Goal: Task Accomplishment & Management: Manage account settings

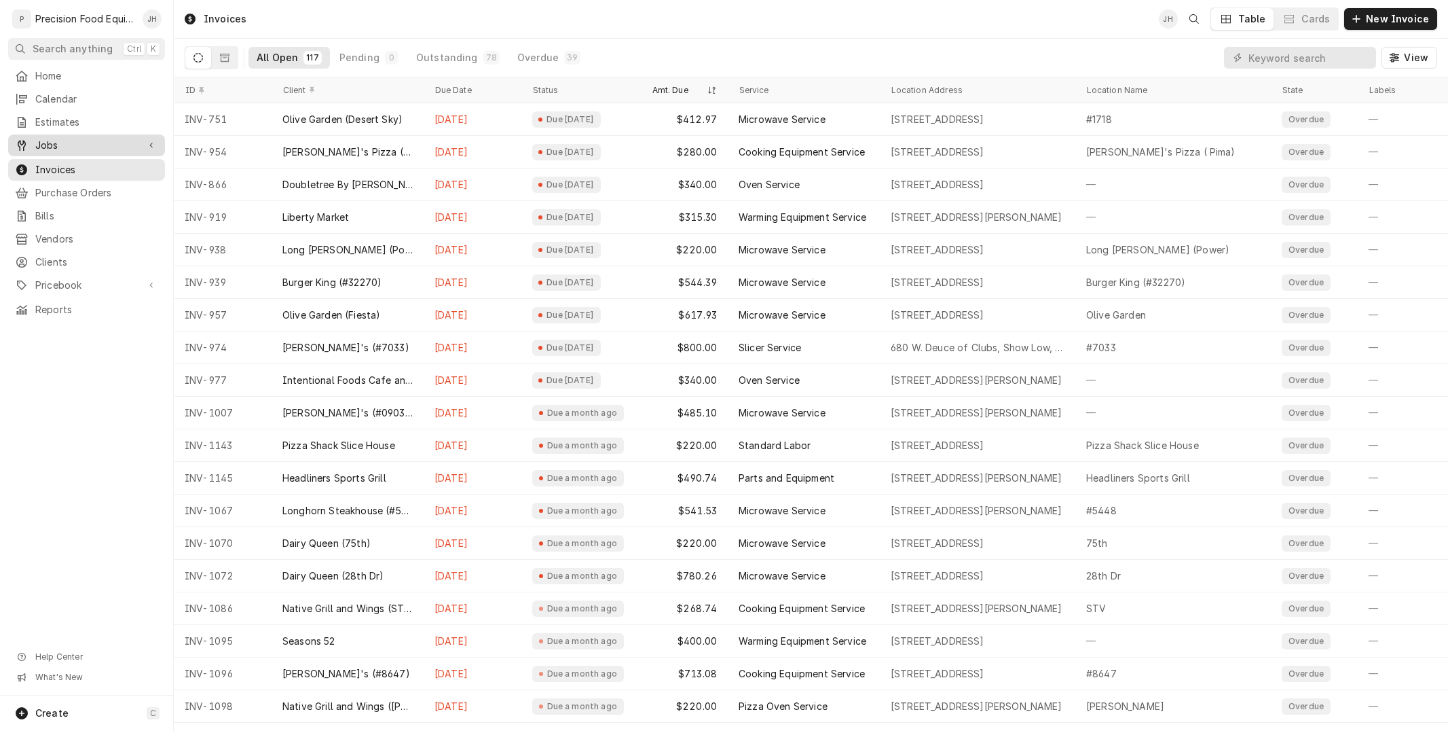
drag, startPoint x: 0, startPoint y: 0, endPoint x: 76, endPoint y: 150, distance: 168.2
click at [76, 150] on span "Jobs" at bounding box center [86, 146] width 103 height 14
click at [62, 166] on span "Jobs" at bounding box center [96, 169] width 123 height 14
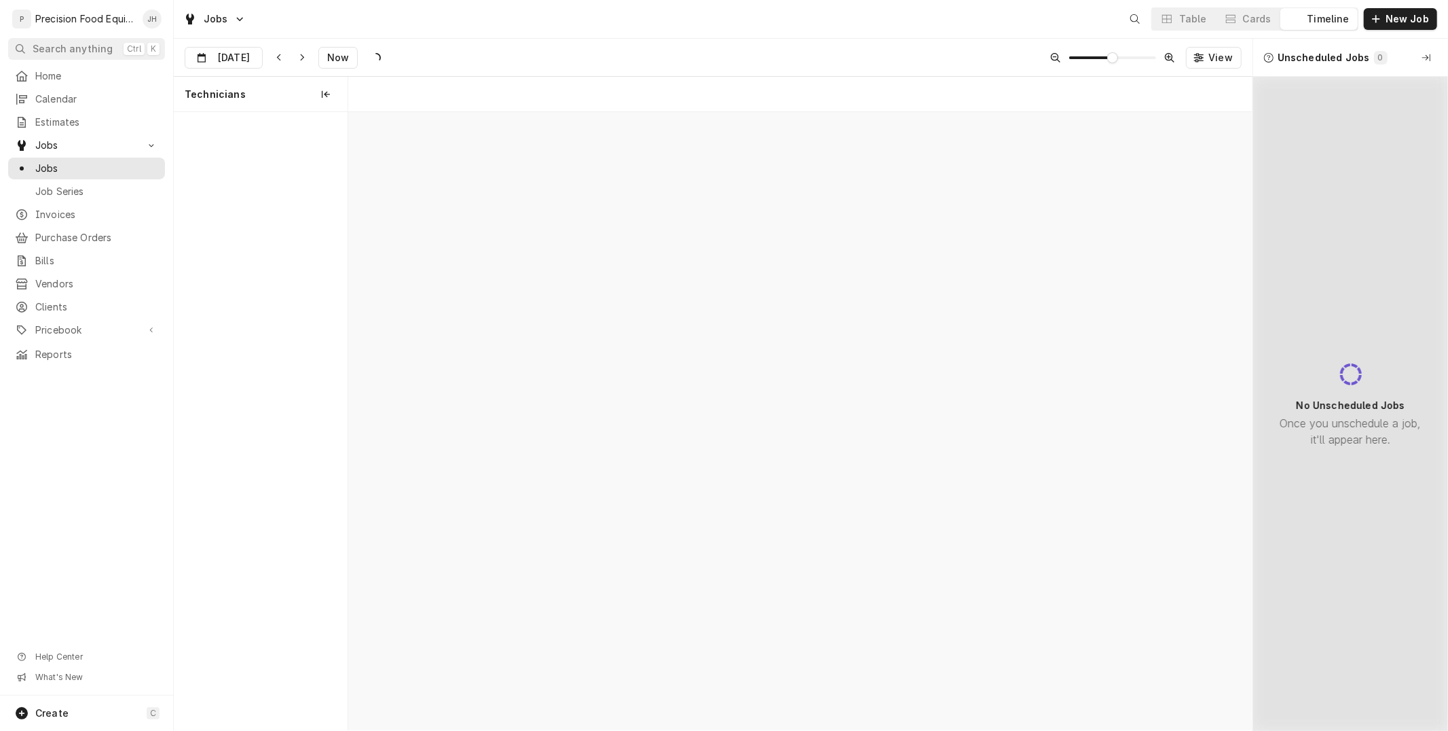
scroll to position [0, 17942]
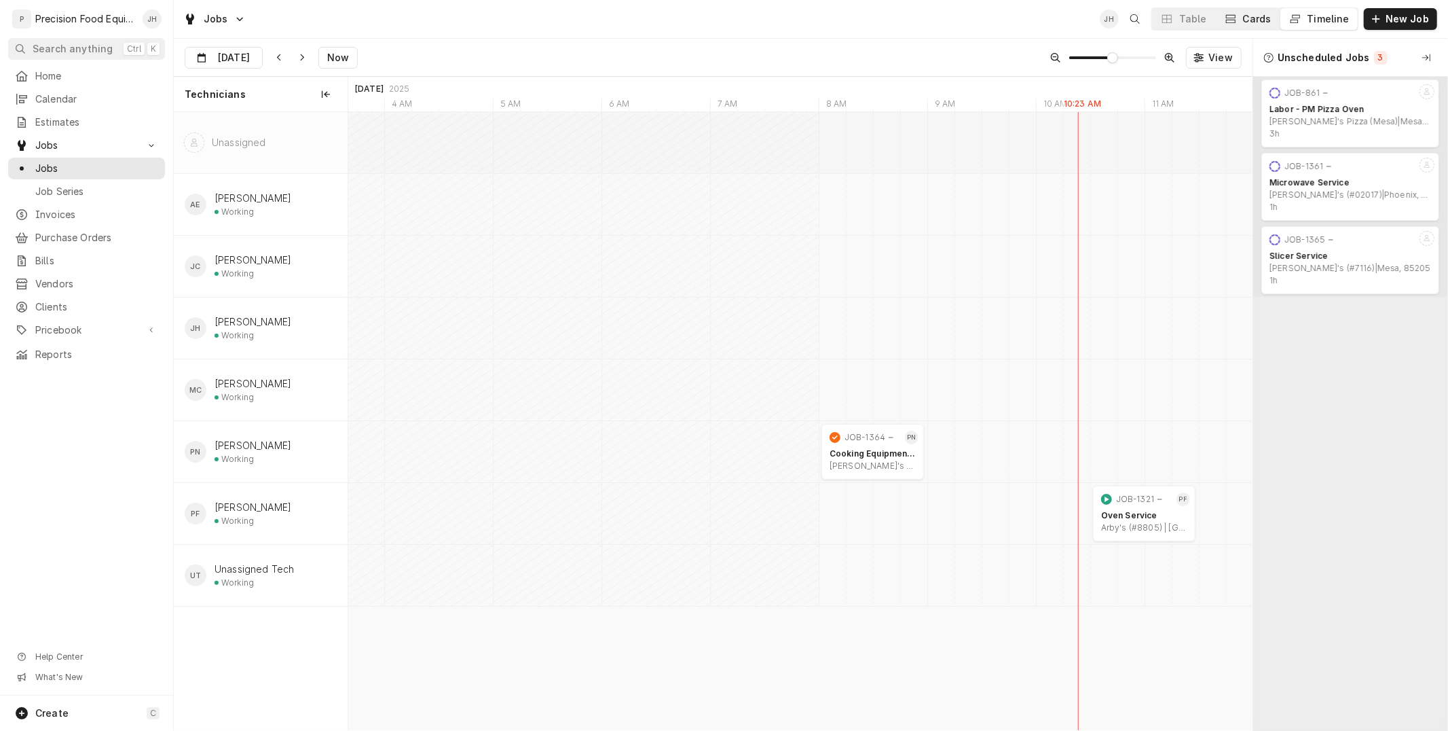
click at [1248, 18] on div "Cards" at bounding box center [1257, 19] width 29 height 14
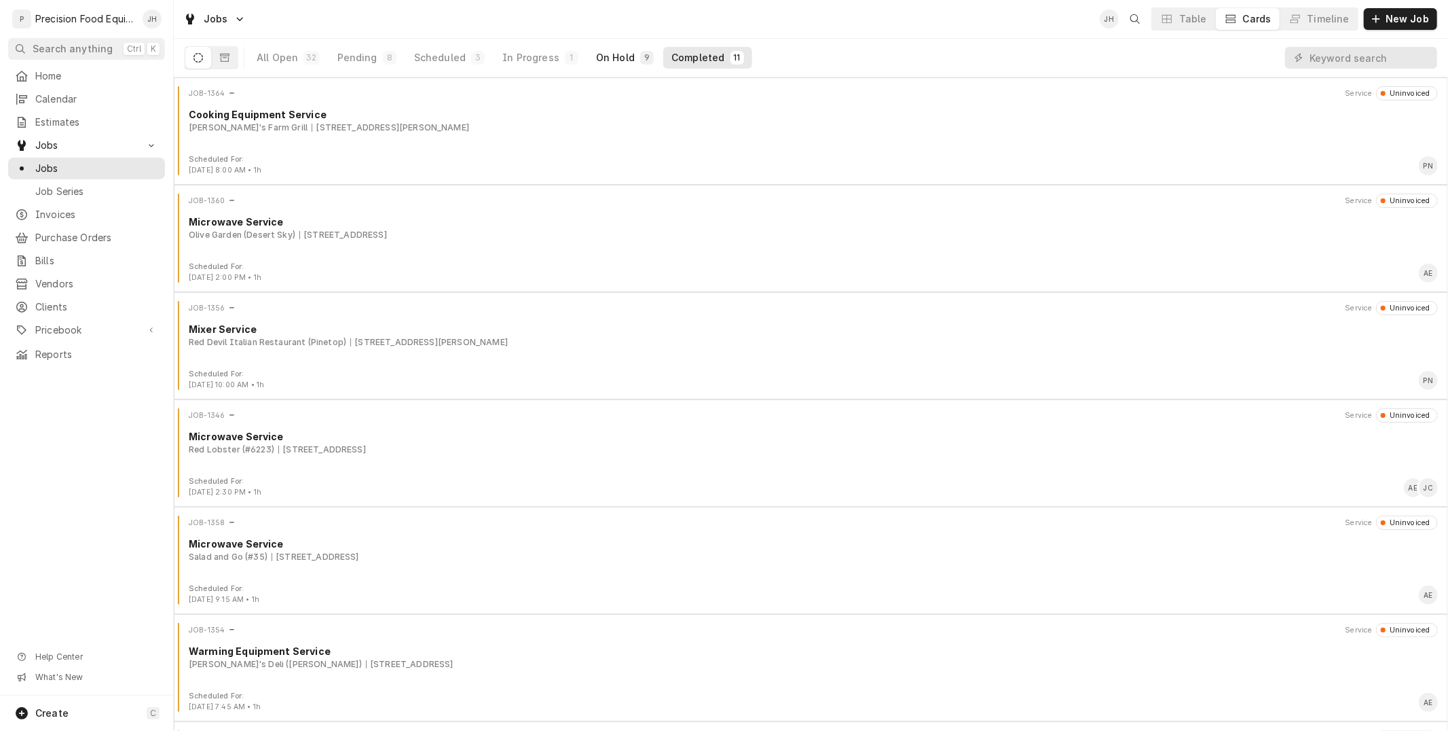
click at [620, 56] on div "On Hold" at bounding box center [615, 58] width 39 height 14
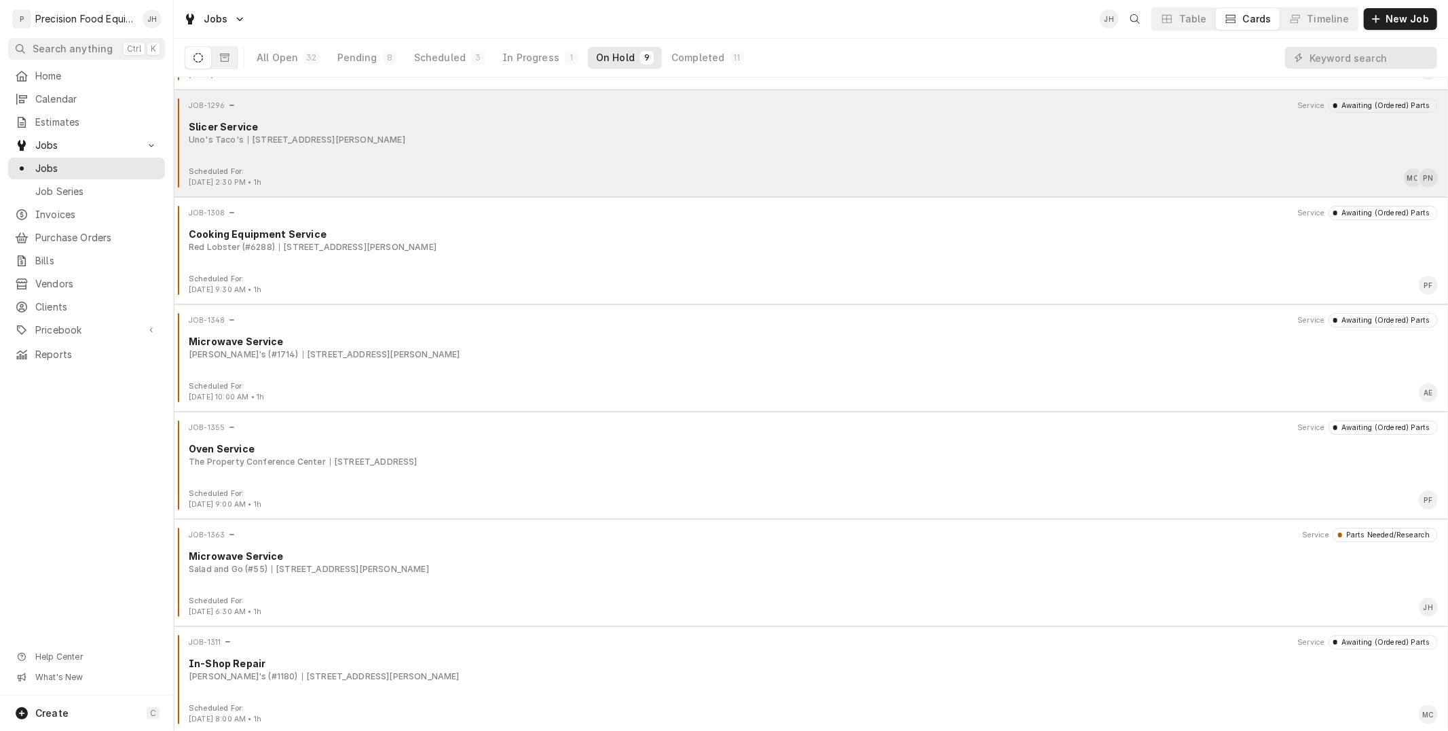
scroll to position [312, 0]
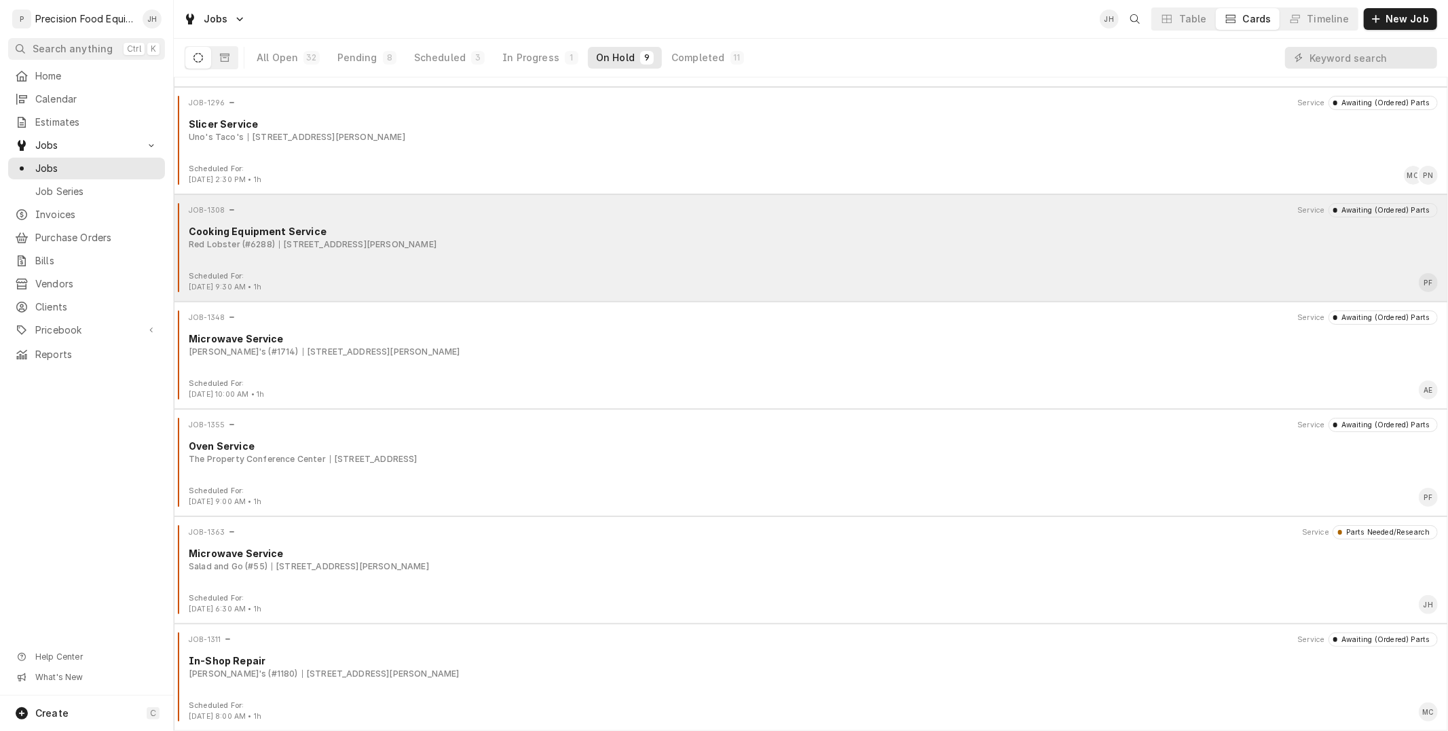
click at [283, 227] on div "Cooking Equipment Service" at bounding box center [813, 231] width 1249 height 14
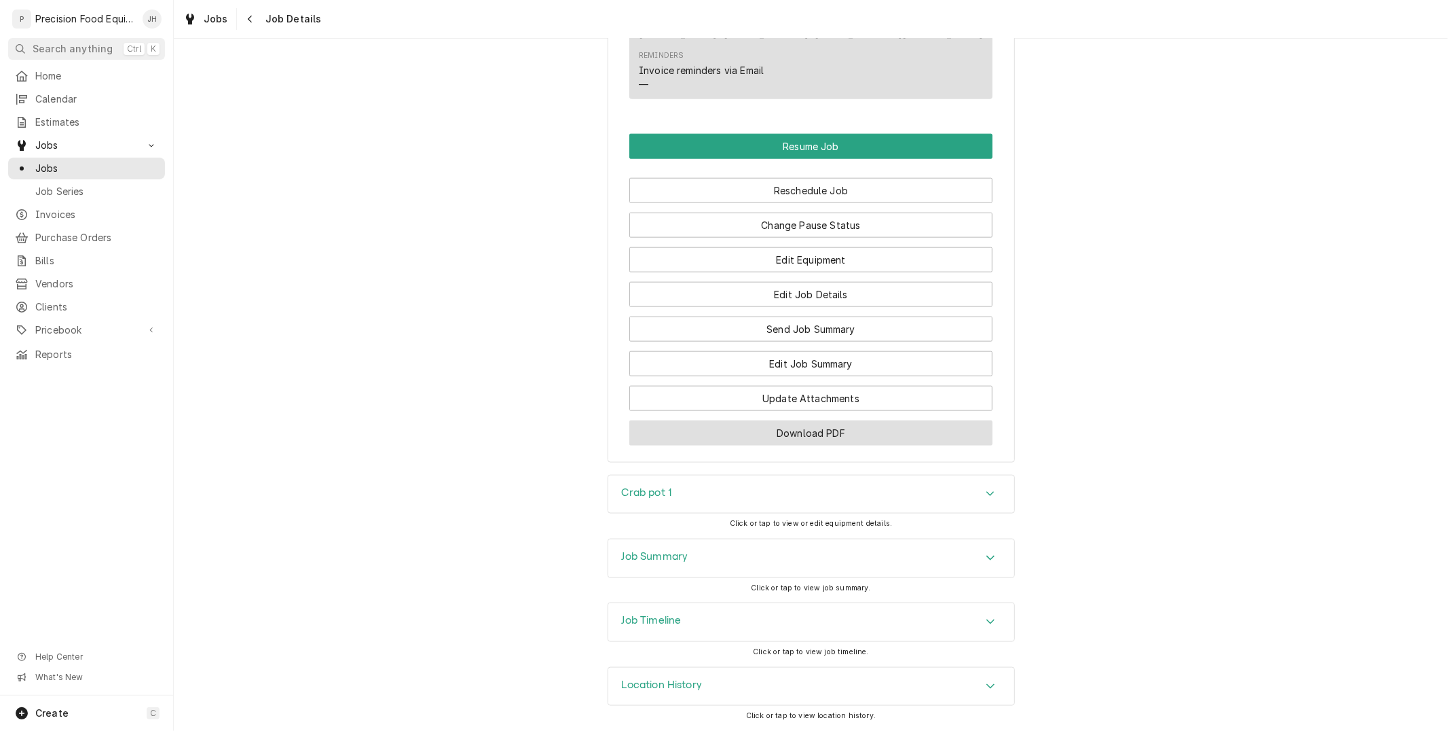
scroll to position [1166, 0]
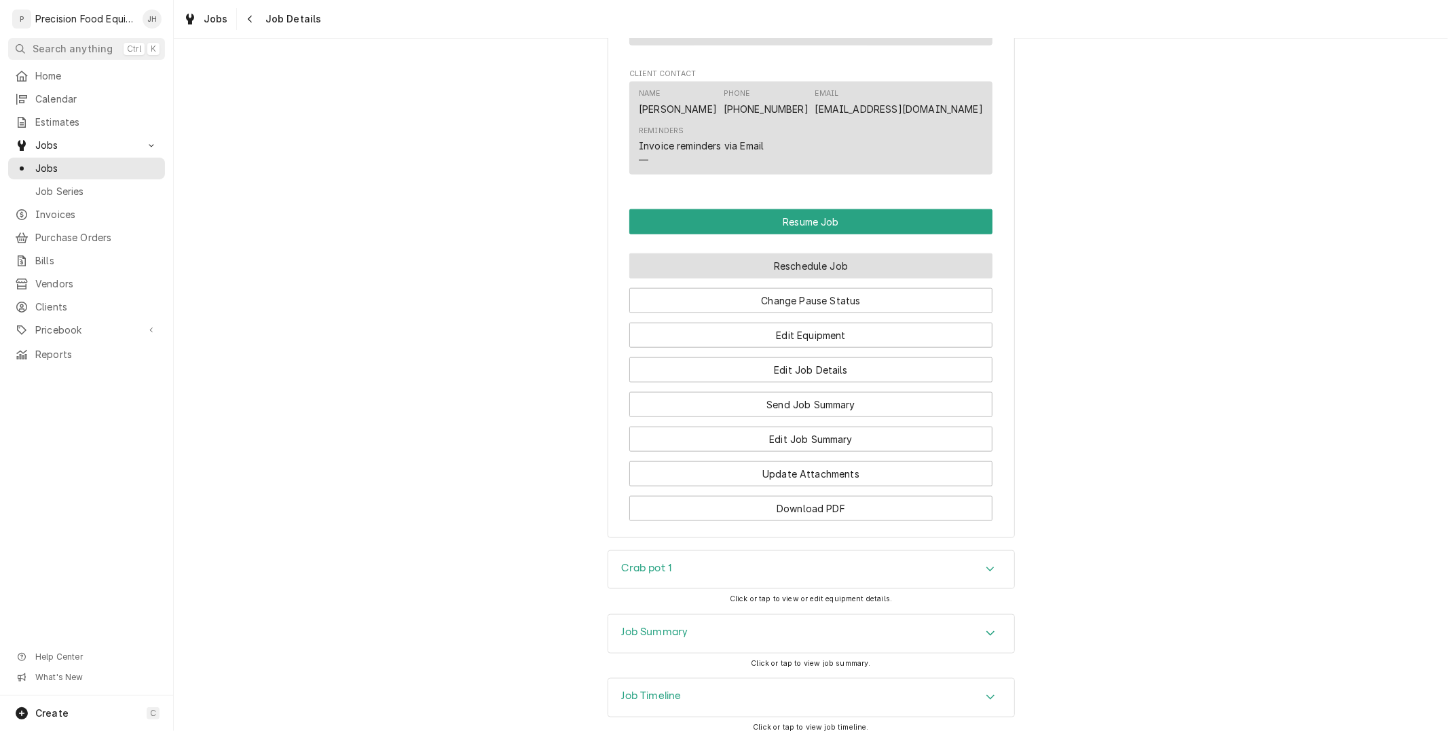
click at [785, 267] on button "Reschedule Job" at bounding box center [810, 265] width 363 height 25
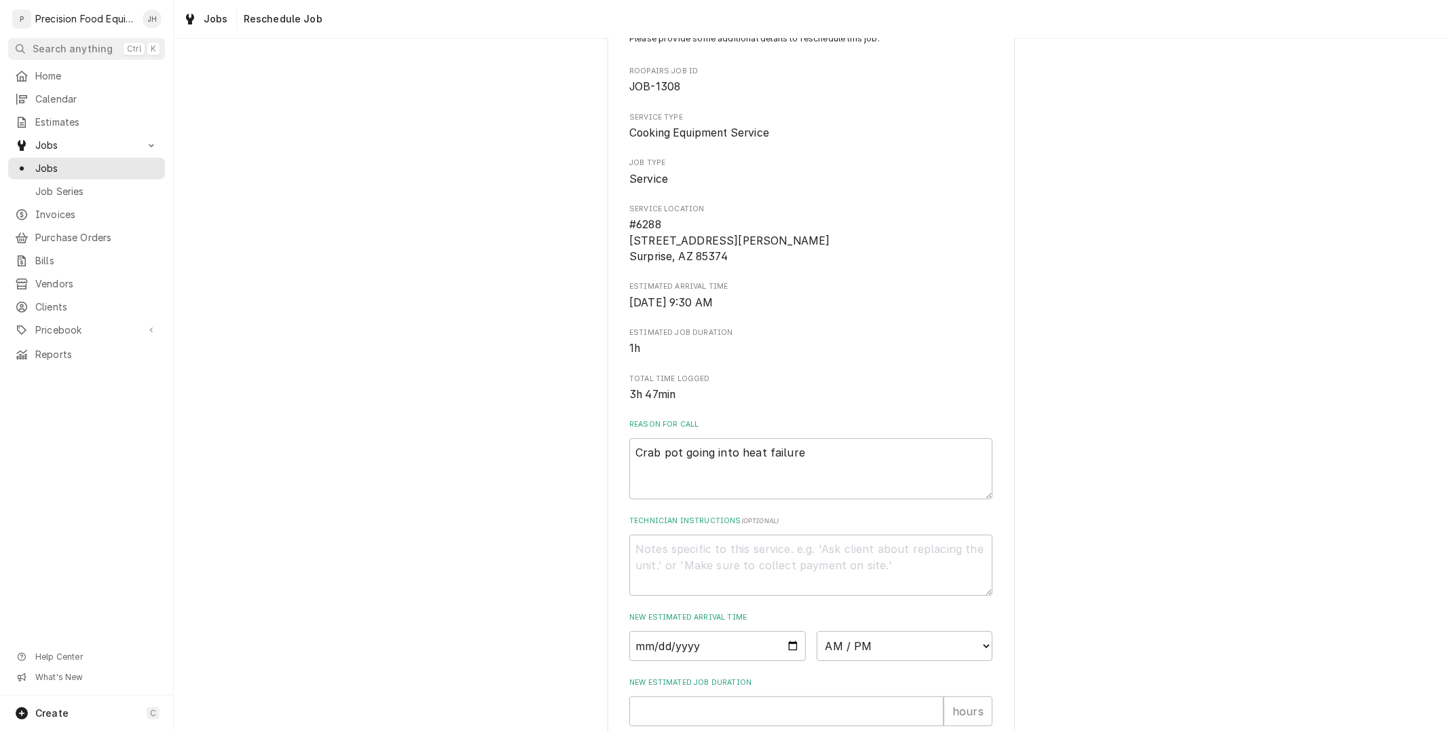
scroll to position [151, 0]
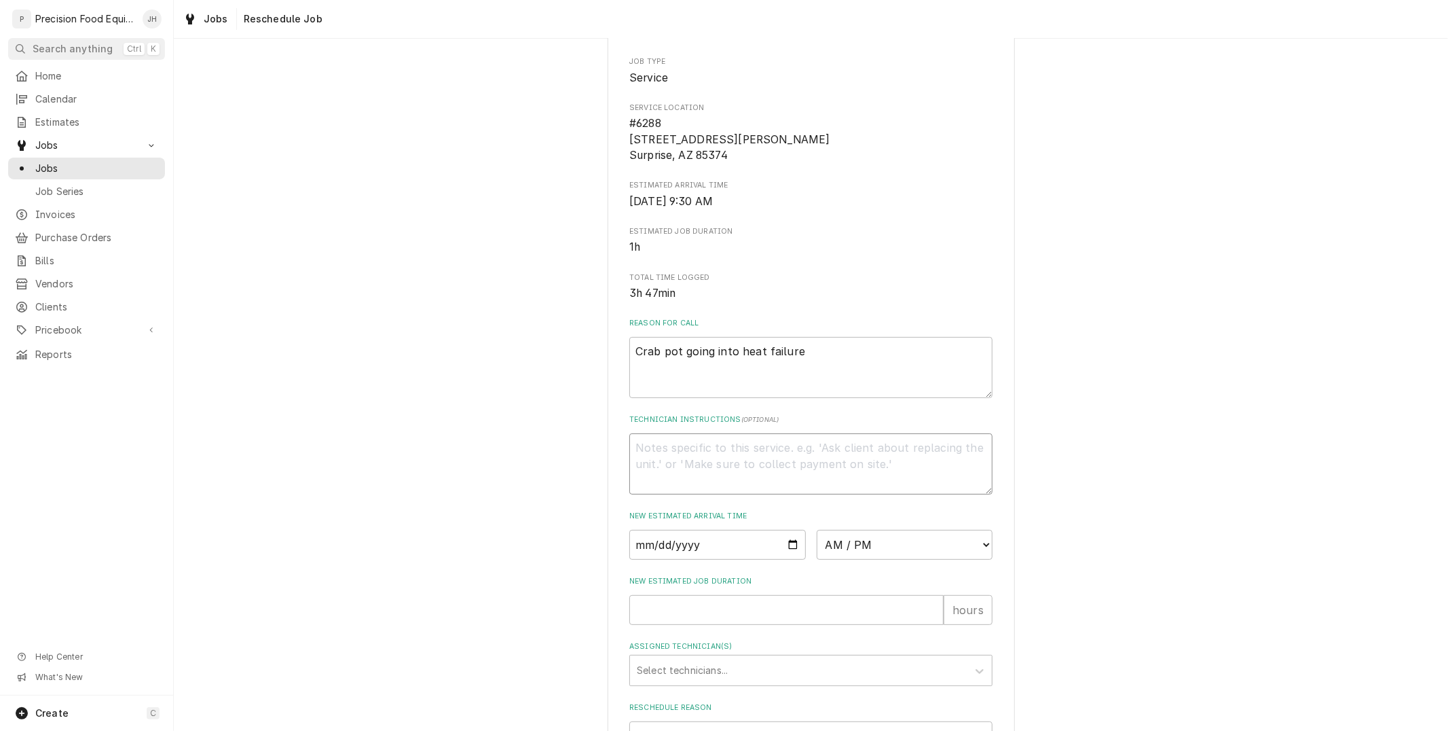
click at [769, 452] on textarea "Technician Instructions ( optional )" at bounding box center [810, 463] width 363 height 61
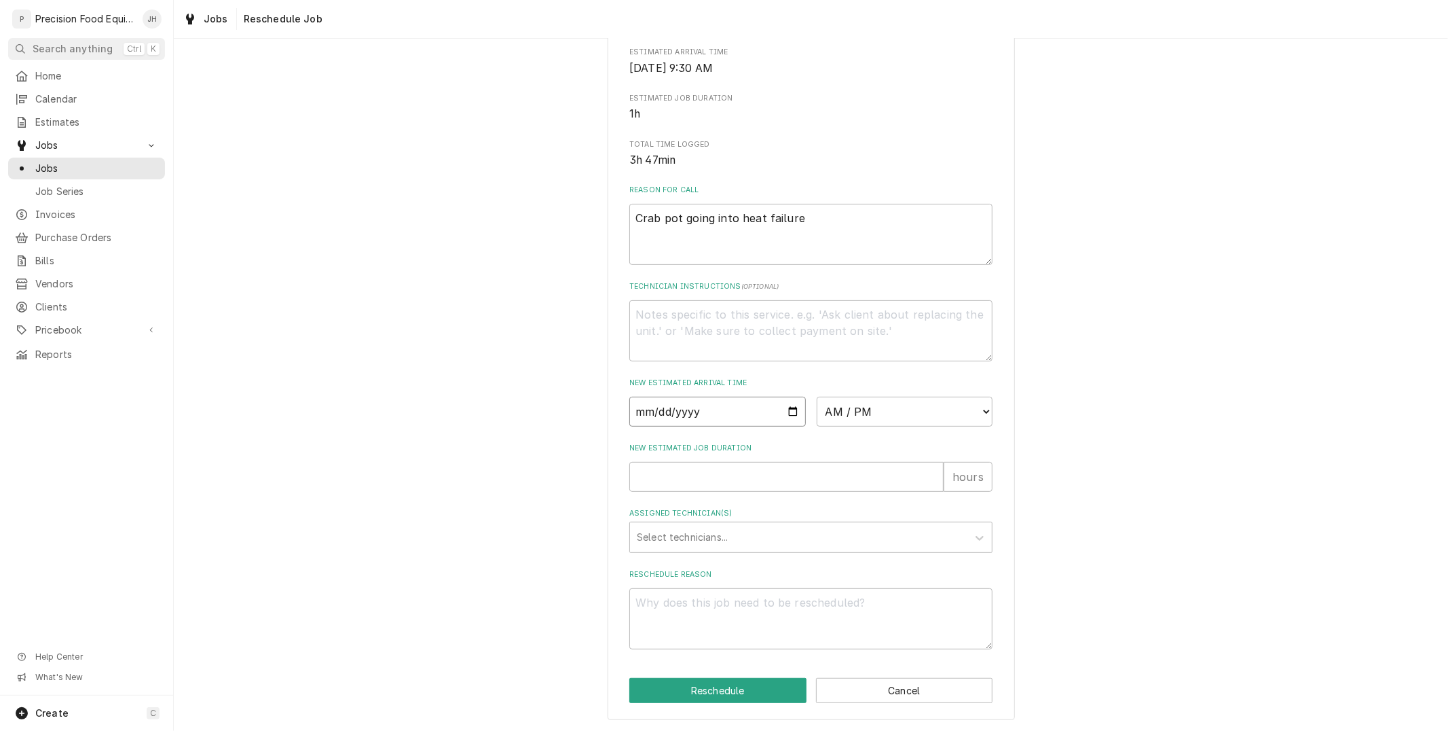
click at [779, 411] on input "Date" at bounding box center [717, 412] width 177 height 30
type input "2025-08-14"
type textarea "x"
click at [881, 414] on select "AM / PM 6:00 AM 6:15 AM 6:30 AM 6:45 AM 7:00 AM 7:15 AM 7:30 AM 7:45 AM 8:00 AM…" at bounding box center [905, 412] width 177 height 30
select select "11:30:00"
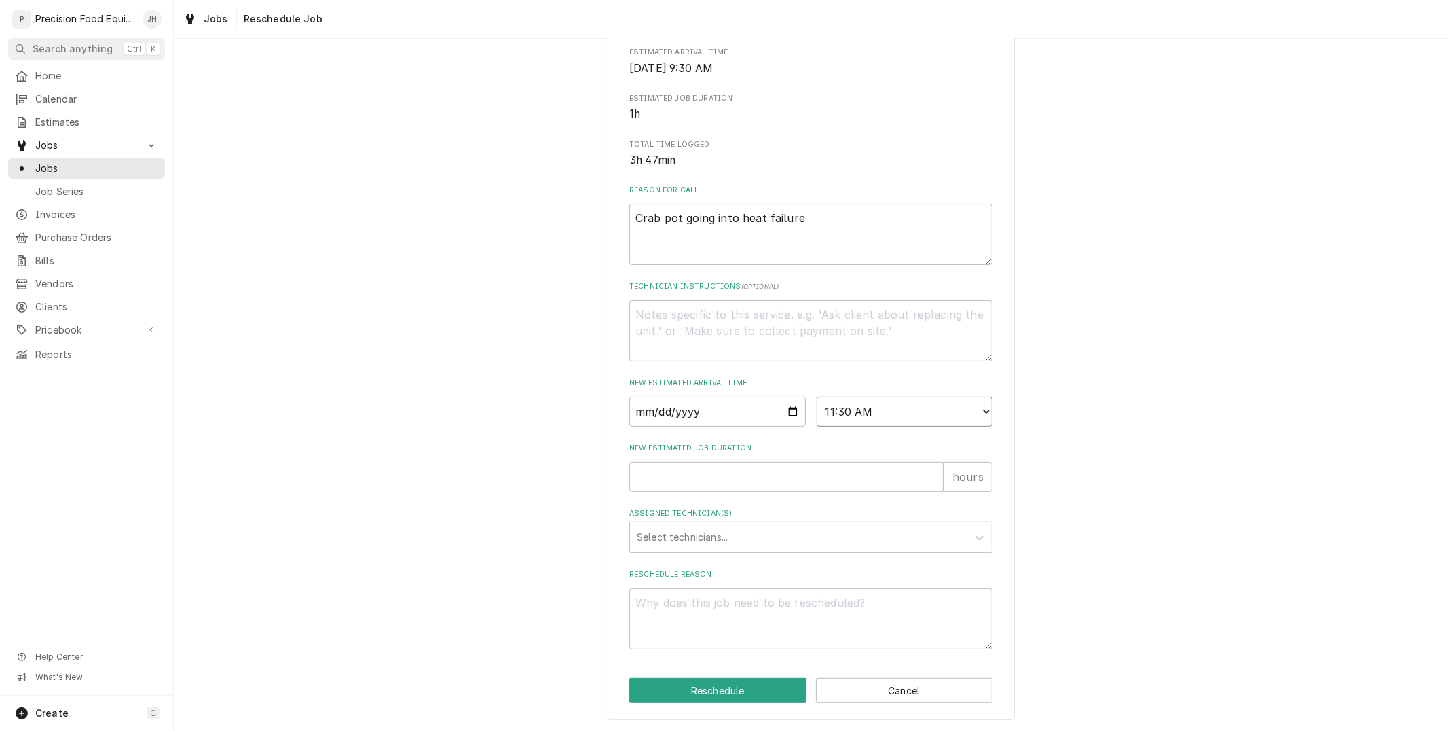
click at [817, 397] on select "AM / PM 6:00 AM 6:15 AM 6:30 AM 6:45 AM 7:00 AM 7:15 AM 7:30 AM 7:45 AM 8:00 AM…" at bounding box center [905, 412] width 177 height 30
type textarea "x"
click at [819, 471] on input "New Estimated Job Duration" at bounding box center [786, 477] width 314 height 30
type input "1"
type textarea "x"
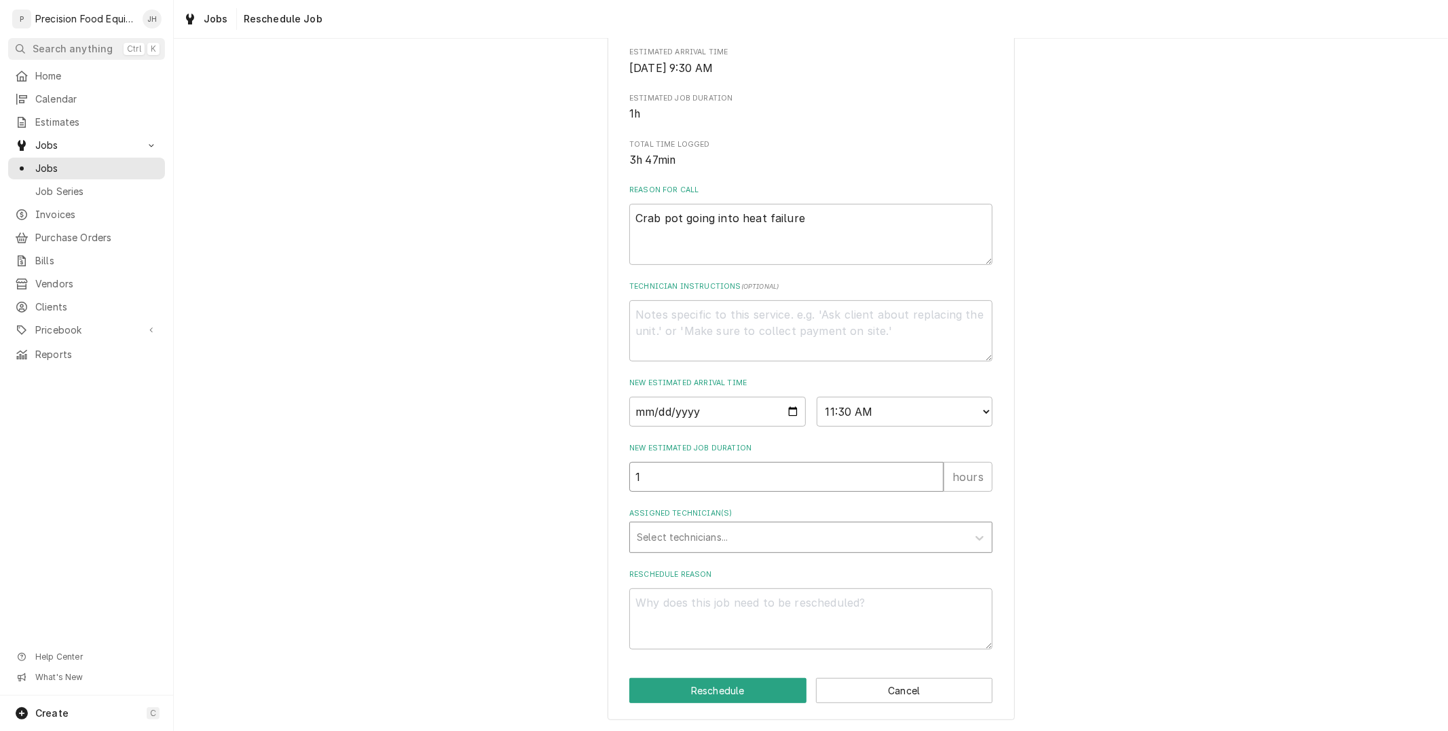
type input "1"
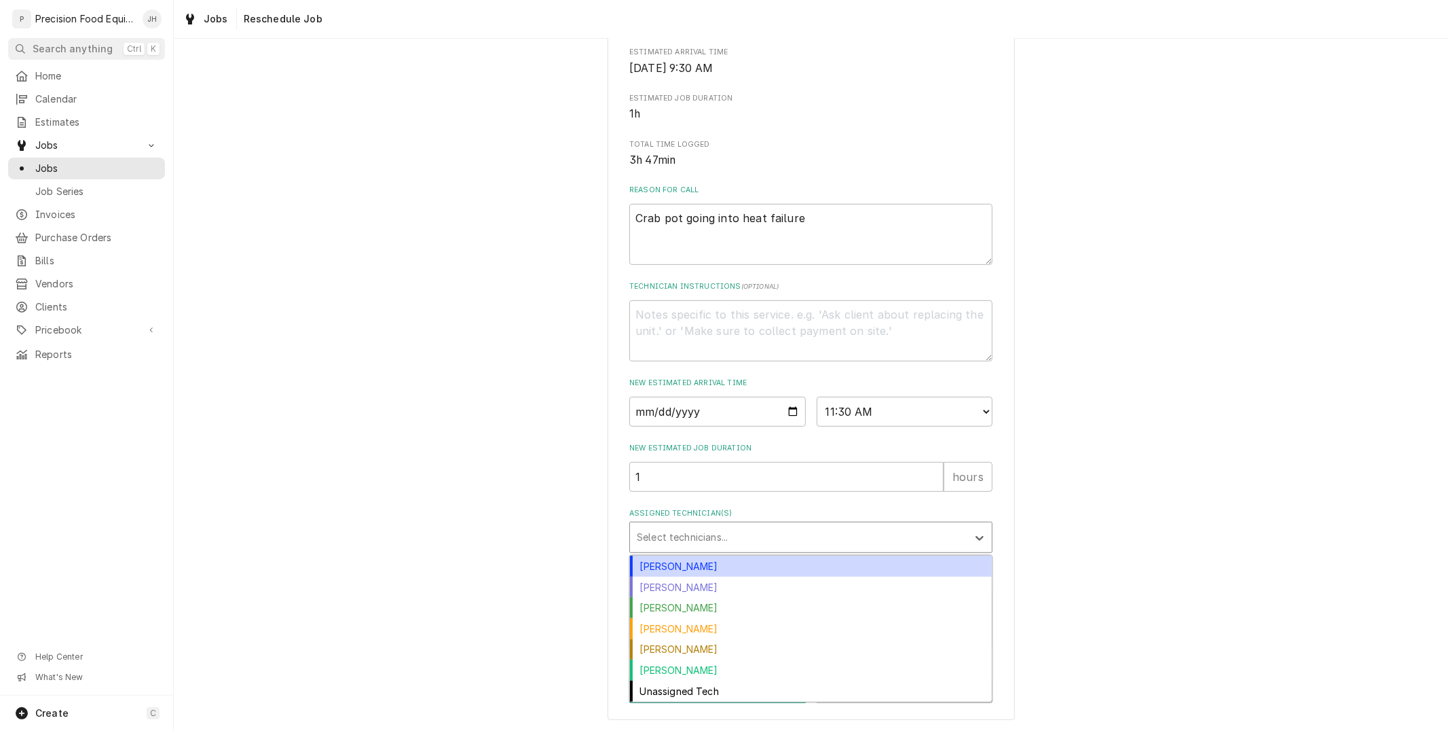
click at [793, 531] on div "Assigned Technician(s)" at bounding box center [799, 537] width 324 height 24
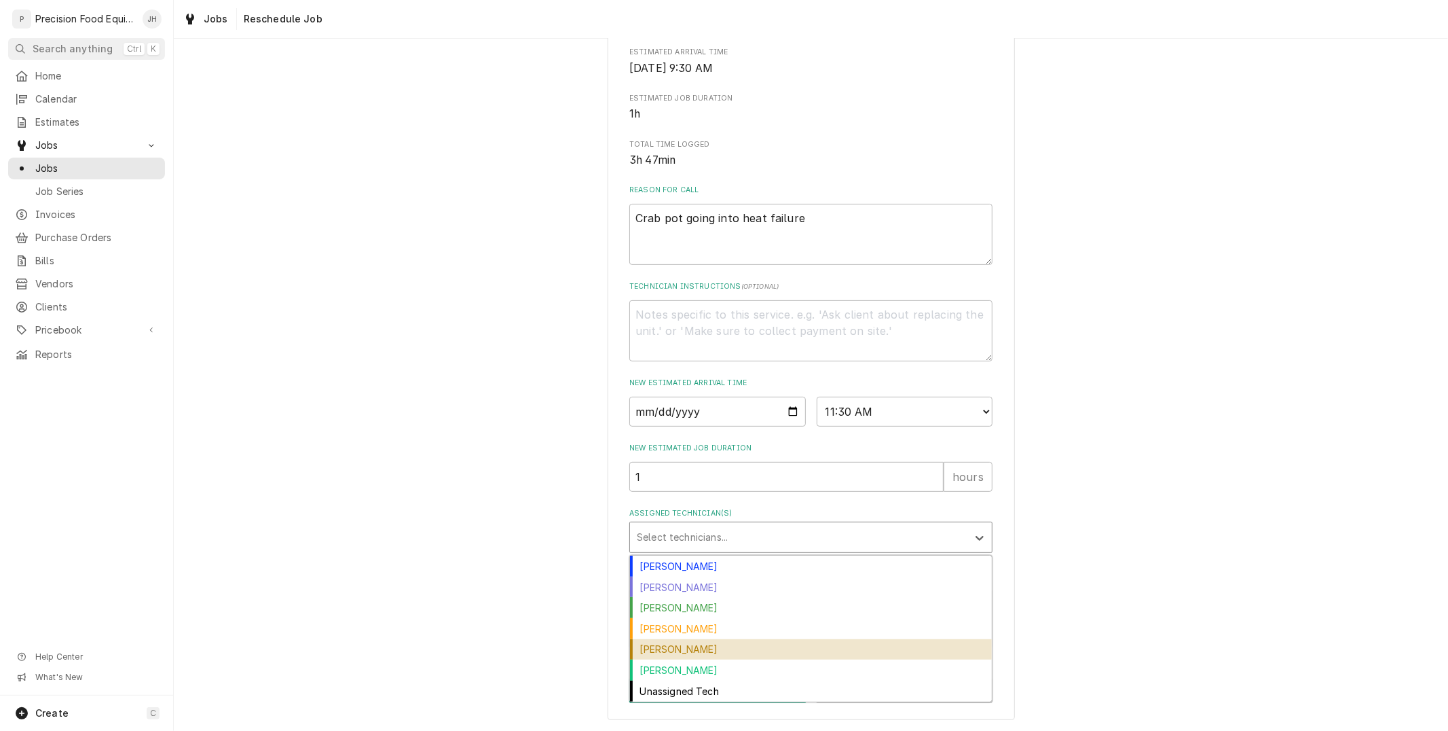
click at [733, 641] on div "Pete Nielson" at bounding box center [811, 649] width 362 height 21
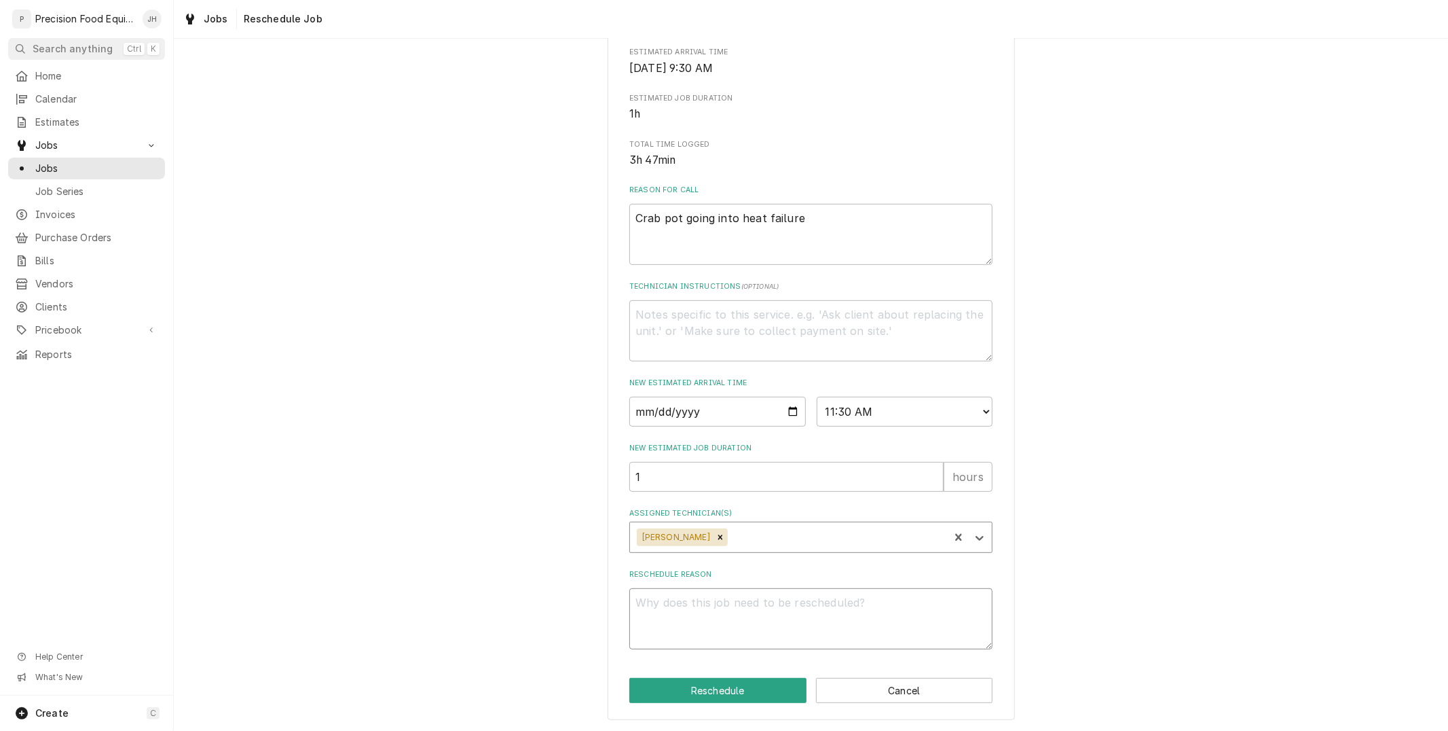
click at [766, 597] on textarea "Reschedule Reason" at bounding box center [810, 618] width 363 height 61
type textarea "x"
type textarea "P"
type textarea "x"
type textarea "Pa"
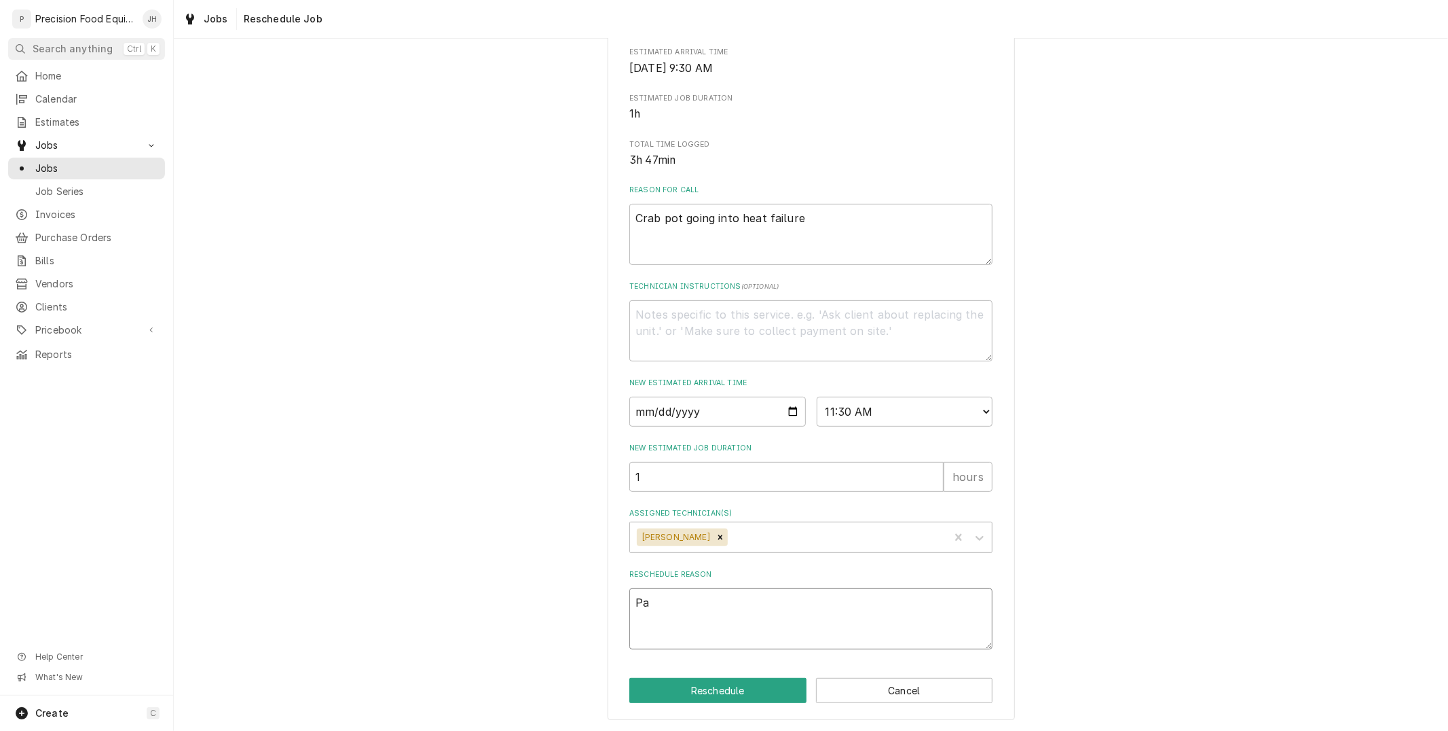
type textarea "x"
type textarea "Par"
type textarea "x"
type textarea "Part"
type textarea "x"
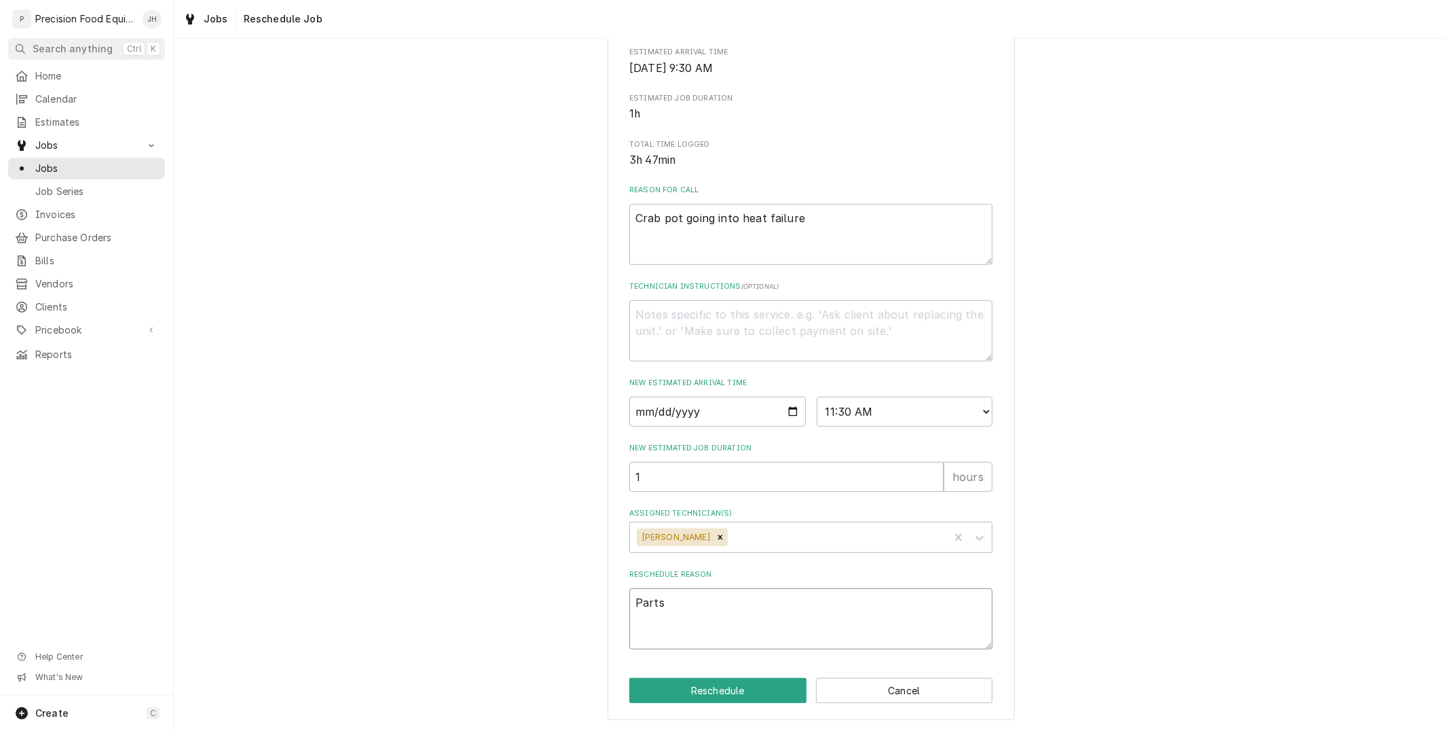
type textarea "Parts"
type textarea "x"
type textarea "Parts c"
type textarea "x"
type textarea "Parts ca"
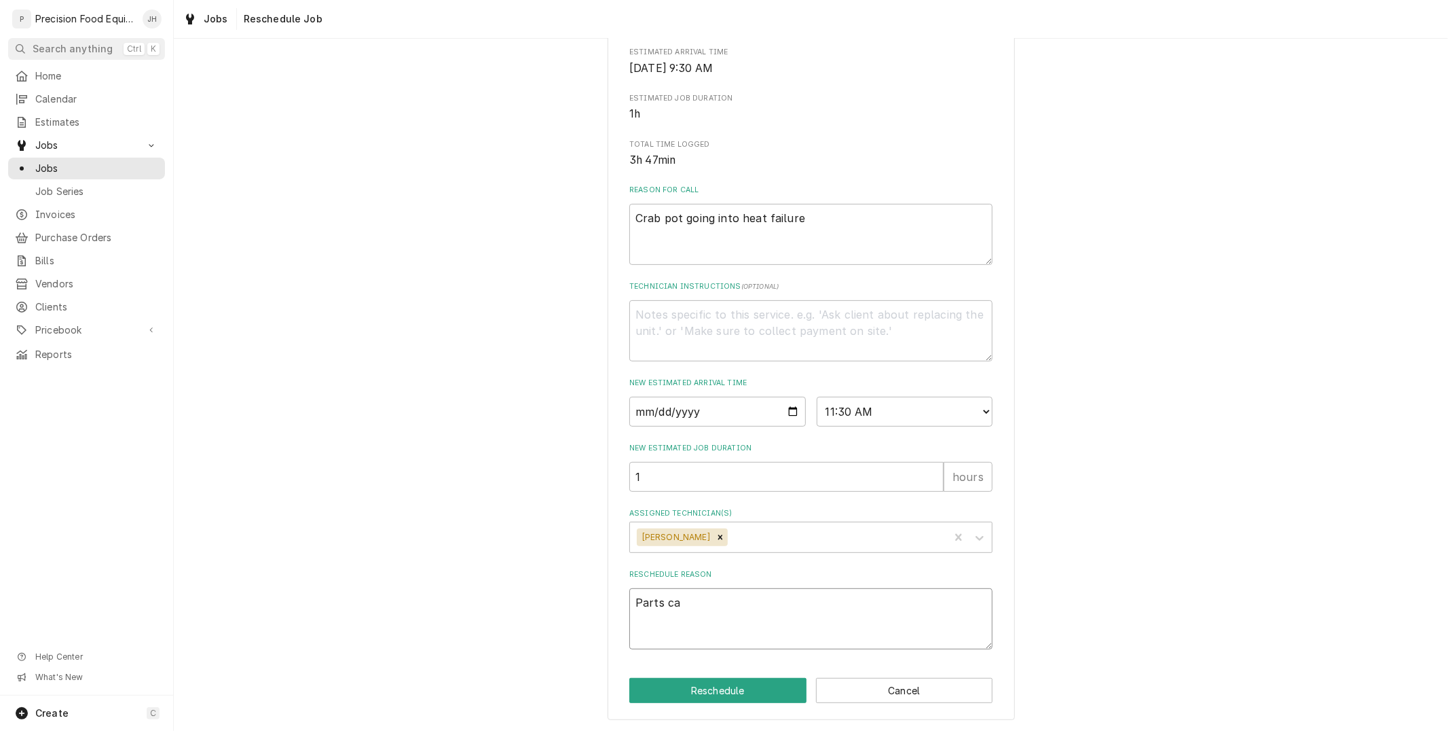
type textarea "x"
type textarea "Parts cam"
type textarea "x"
type textarea "Parts came"
type textarea "x"
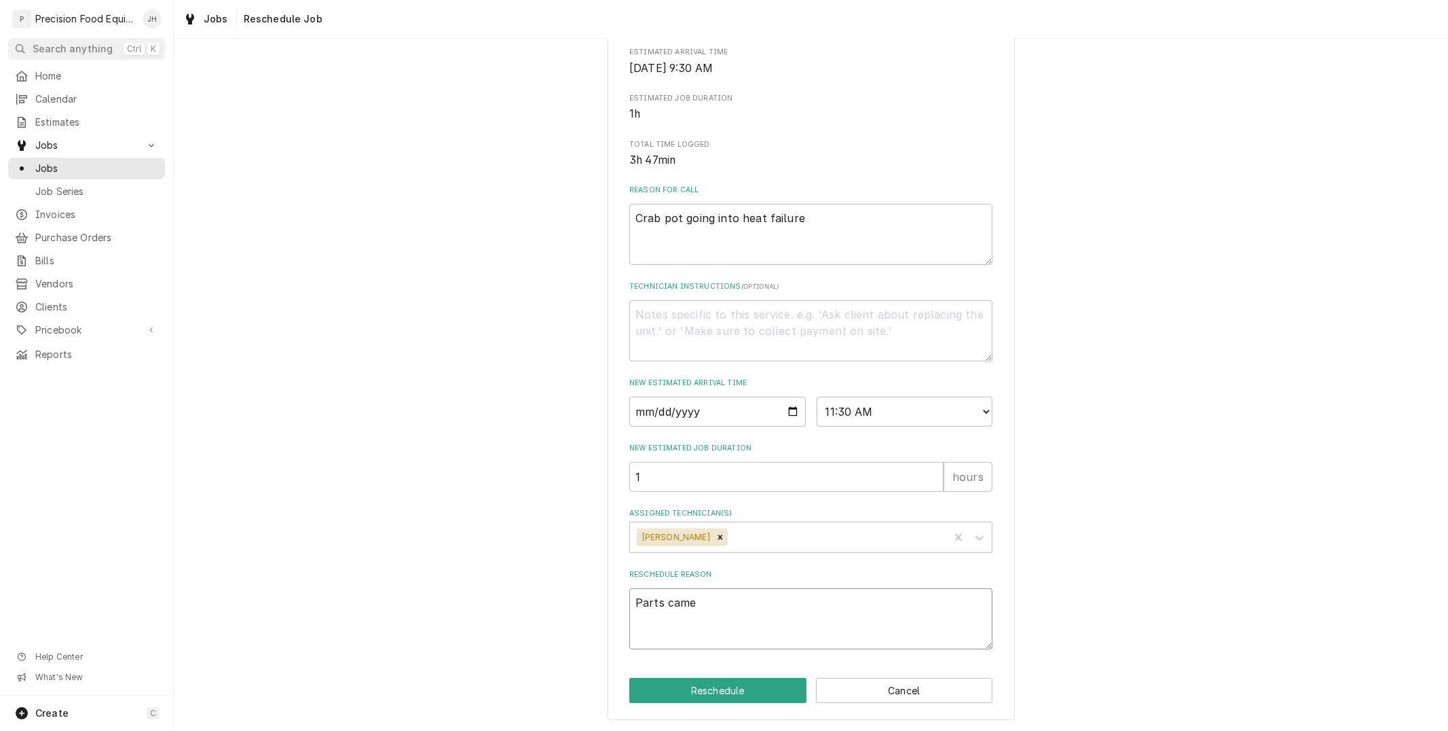
type textarea "Parts came"
type textarea "x"
type textarea "Parts came in"
type textarea "x"
type textarea "Parts came in"
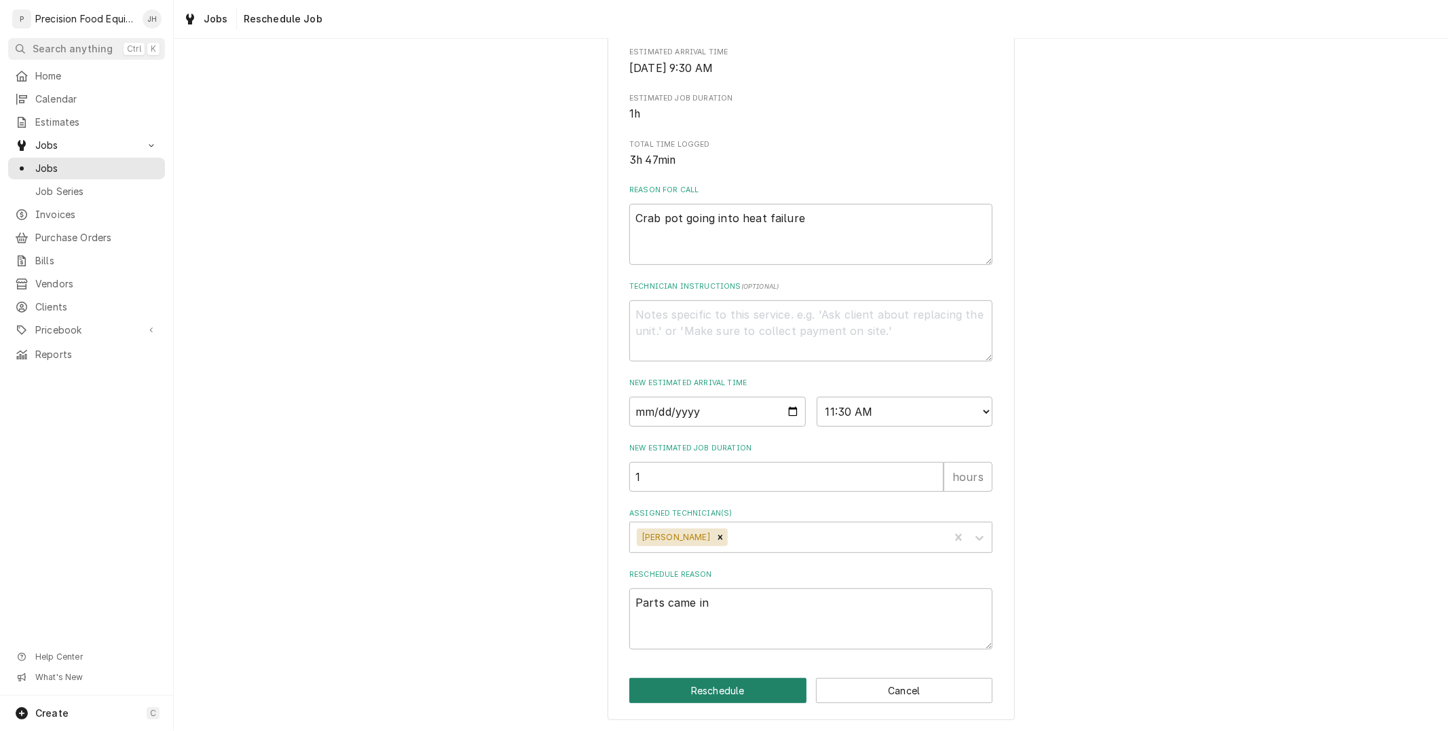
click at [720, 693] on button "Reschedule" at bounding box center [717, 690] width 177 height 25
type textarea "x"
